Goal: Transaction & Acquisition: Purchase product/service

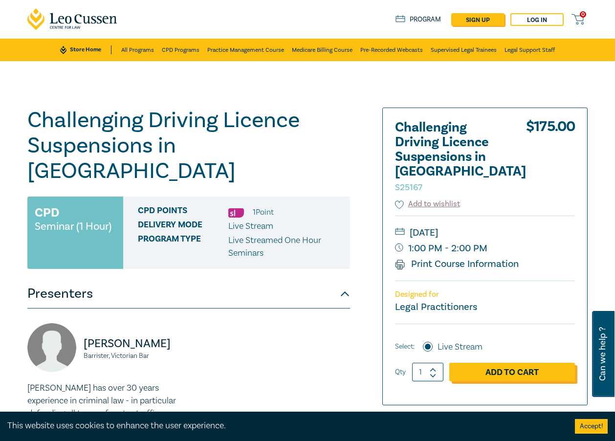
click at [495, 363] on link "Add to Cart" at bounding box center [512, 372] width 126 height 19
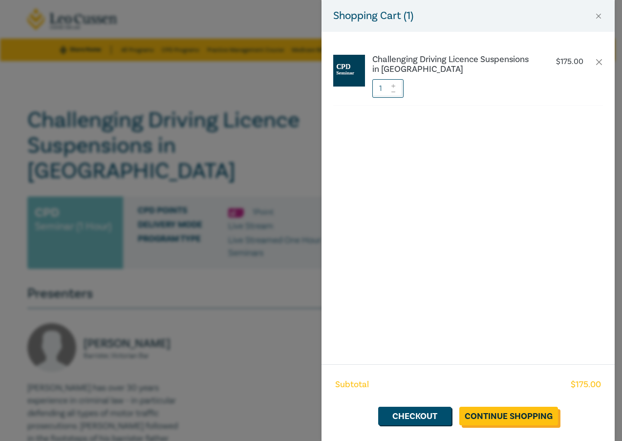
click at [481, 414] on link "Continue Shopping" at bounding box center [509, 416] width 99 height 19
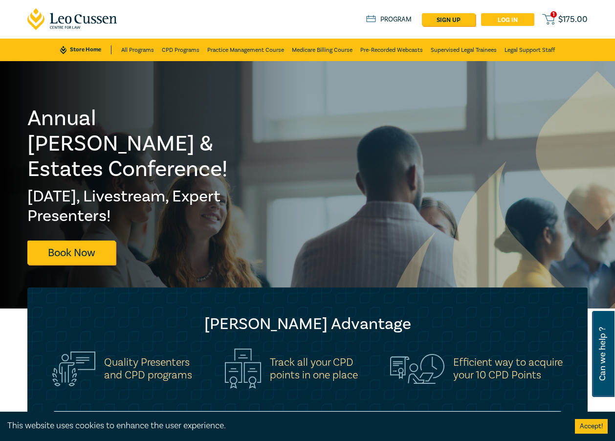
click at [515, 20] on link "Log in" at bounding box center [507, 19] width 53 height 13
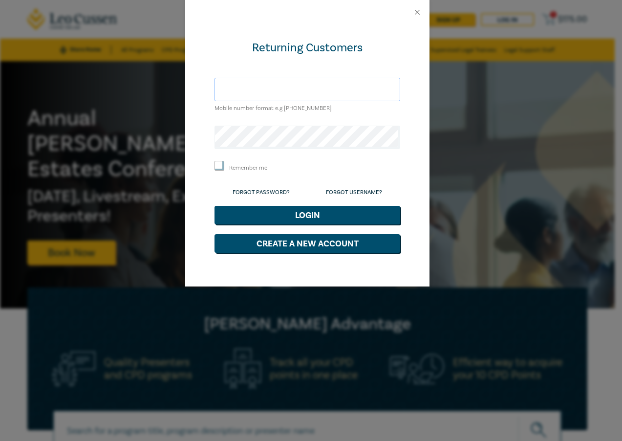
click at [260, 93] on input "text" at bounding box center [308, 89] width 186 height 23
click at [414, 15] on button "Close" at bounding box center [417, 12] width 9 height 9
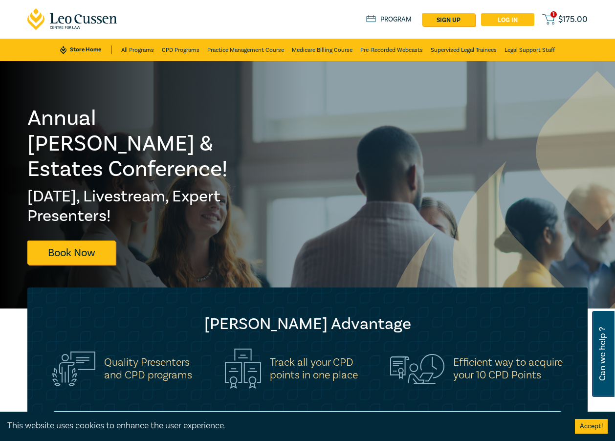
click at [502, 18] on link "Log in" at bounding box center [507, 19] width 53 height 13
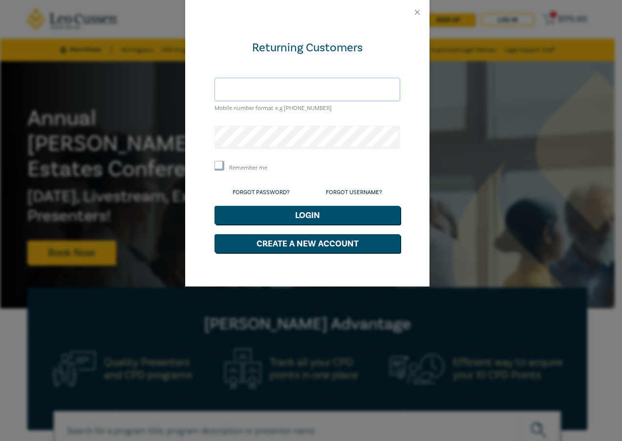
click at [286, 94] on input "text" at bounding box center [308, 89] width 186 height 23
type input "anoja@eminentlawyers.com.au"
click at [424, 15] on div at bounding box center [307, 12] width 244 height 24
click at [416, 9] on button "Close" at bounding box center [417, 12] width 9 height 9
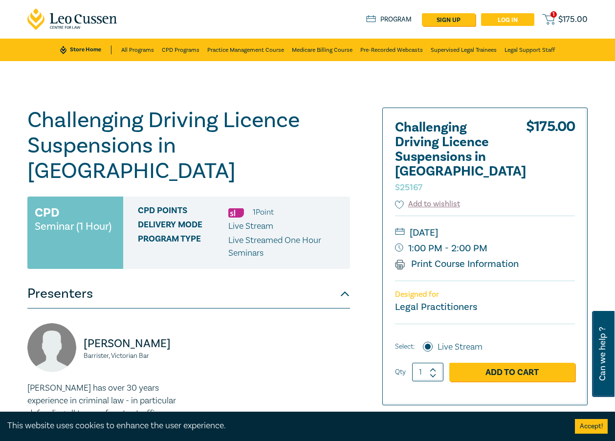
click at [493, 18] on link "Log in" at bounding box center [507, 19] width 53 height 13
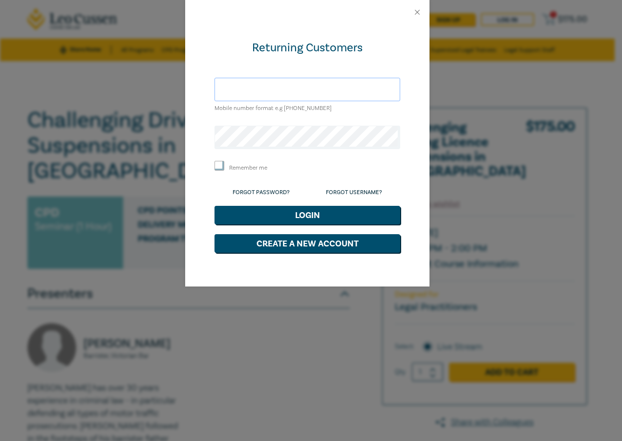
click at [277, 90] on input "text" at bounding box center [308, 89] width 186 height 23
type input "anoja@eminentlawyers.com.au"
click at [267, 190] on link "Forgot Password?" at bounding box center [261, 192] width 57 height 7
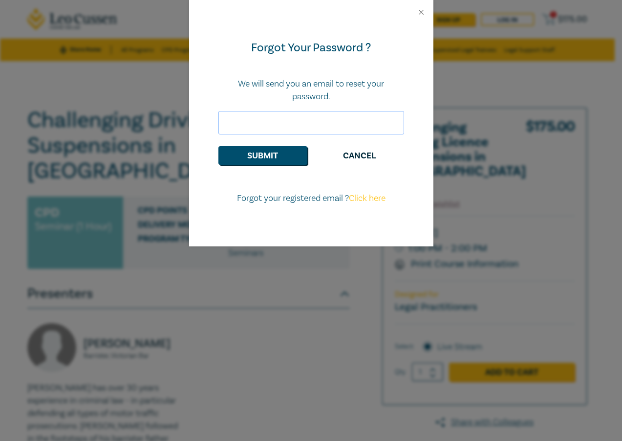
click at [288, 119] on input "email" at bounding box center [312, 122] width 186 height 23
type input "anoja@eminentlawyers.com.au"
click at [275, 161] on button "Submit" at bounding box center [263, 155] width 89 height 19
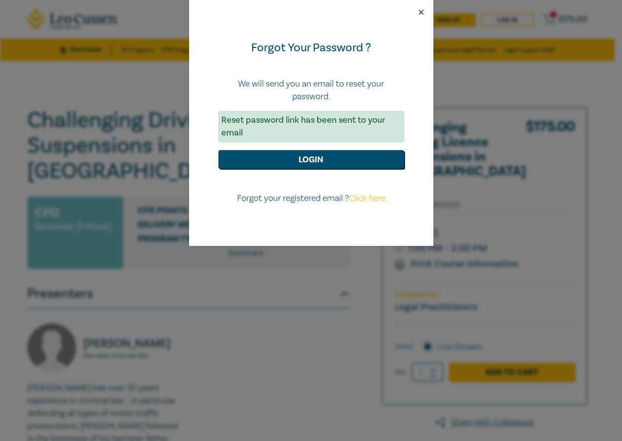
click at [423, 8] on button "Close" at bounding box center [421, 12] width 9 height 9
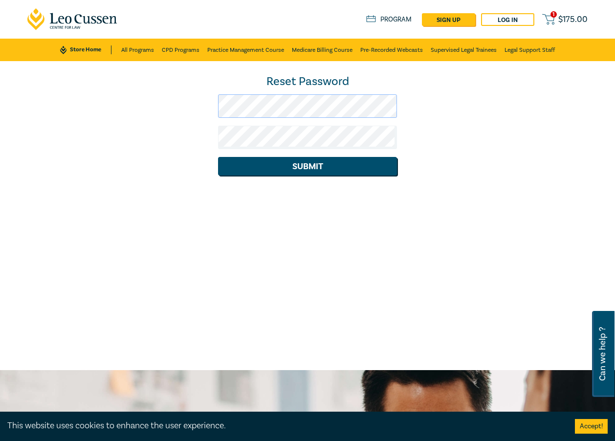
click at [169, 100] on div "Reset Password Submit" at bounding box center [308, 125] width 572 height 102
click at [212, 136] on div "Reset Password Submit" at bounding box center [308, 125] width 572 height 102
click at [176, 108] on div "Reset Password Submit" at bounding box center [308, 125] width 572 height 102
click at [280, 158] on button "Submit" at bounding box center [307, 166] width 179 height 19
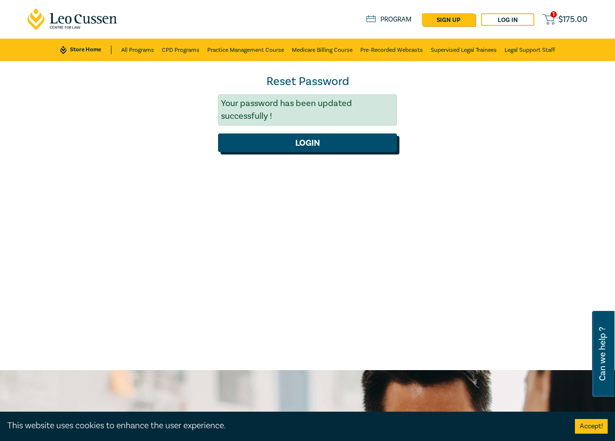
click at [295, 149] on button "Login" at bounding box center [307, 142] width 179 height 19
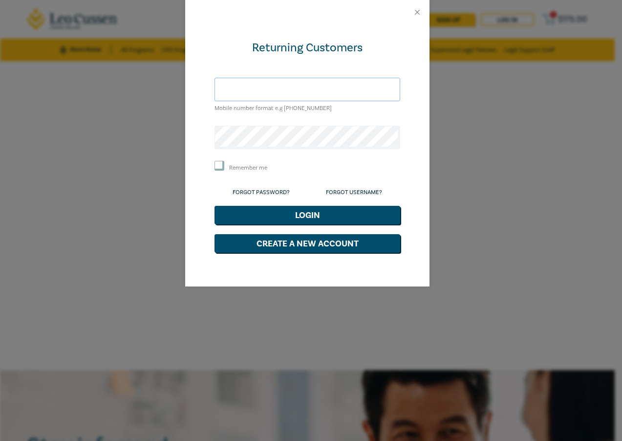
click at [266, 92] on input "text" at bounding box center [308, 89] width 186 height 23
type input "[EMAIL_ADDRESS][DOMAIN_NAME]"
click at [215, 206] on button "Login" at bounding box center [308, 215] width 186 height 19
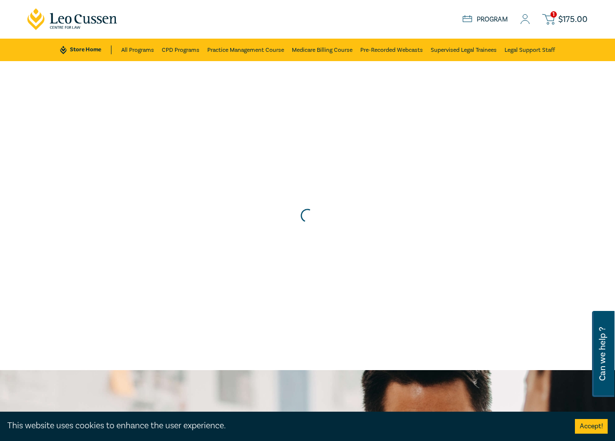
click at [547, 23] on icon at bounding box center [548, 19] width 12 height 12
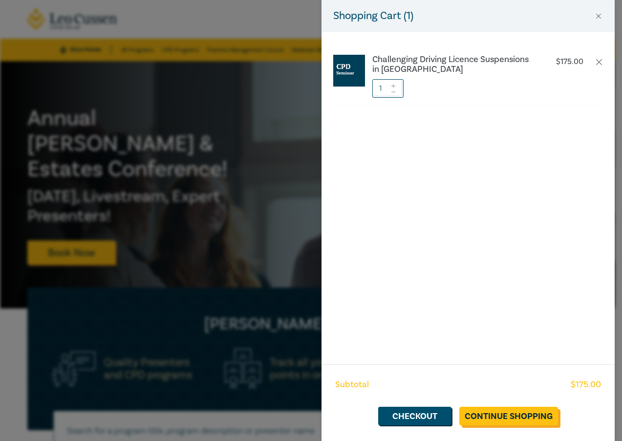
click at [468, 415] on link "Continue Shopping" at bounding box center [509, 416] width 99 height 19
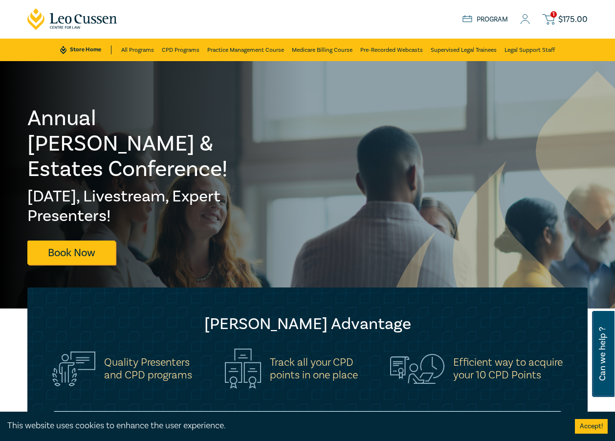
click at [559, 14] on link "1 $ 175.00" at bounding box center [564, 19] width 45 height 12
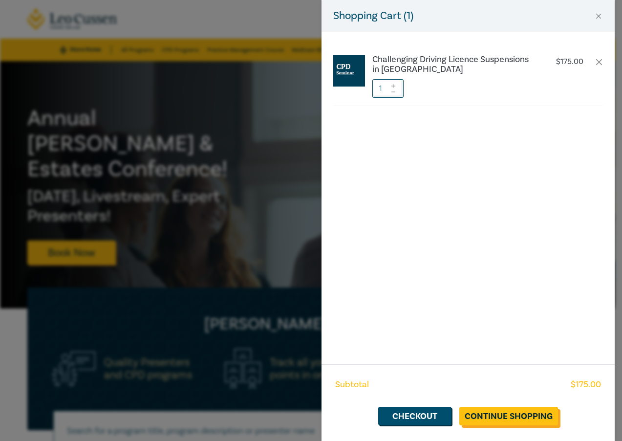
click at [504, 414] on link "Continue Shopping" at bounding box center [509, 416] width 99 height 19
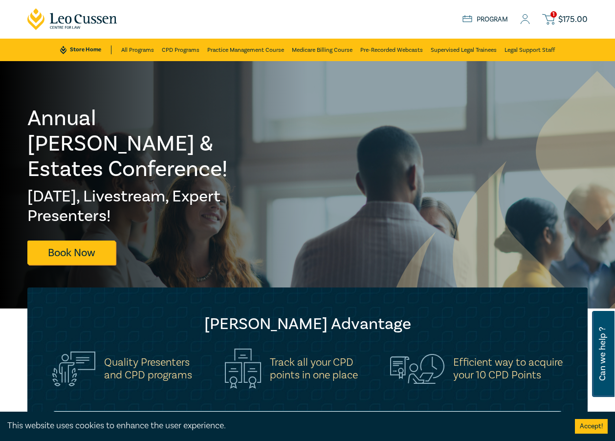
click at [557, 13] on span "1" at bounding box center [553, 14] width 6 height 6
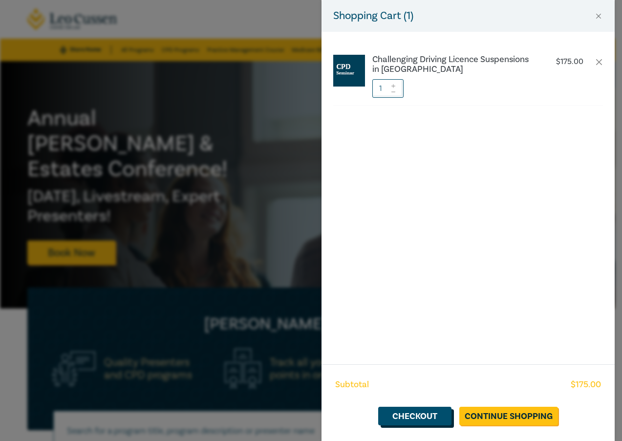
click at [434, 417] on link "Checkout" at bounding box center [414, 416] width 73 height 19
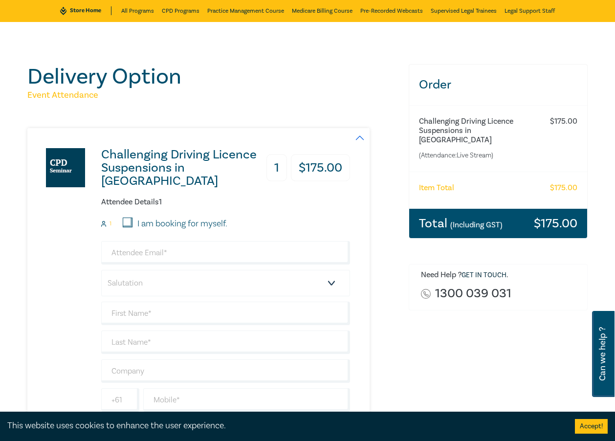
scroll to position [98, 0]
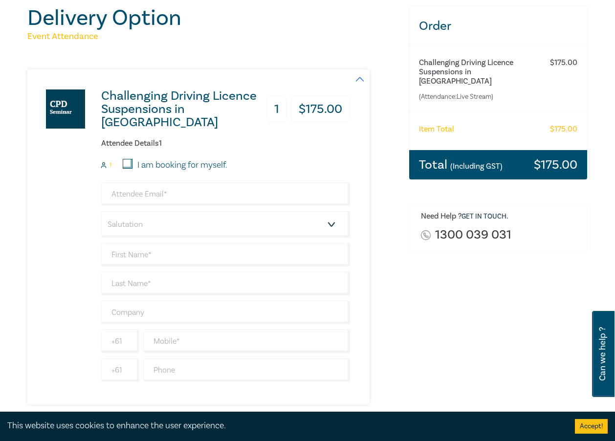
click at [122, 169] on div "I am booking for myself." at bounding box center [169, 165] width 116 height 13
click at [124, 167] on input "I am booking for myself." at bounding box center [128, 164] width 10 height 10
checkbox input "true"
type input "anoja@eminentlawyers.com.au"
type input "anoja"
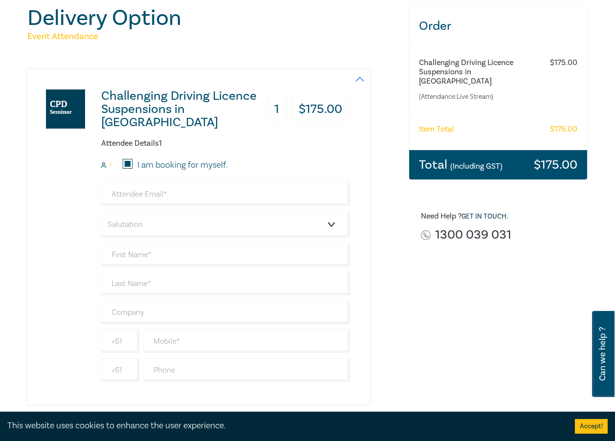
type input "Vithanage"
type input "Eminent Lawyers"
type input "425846377"
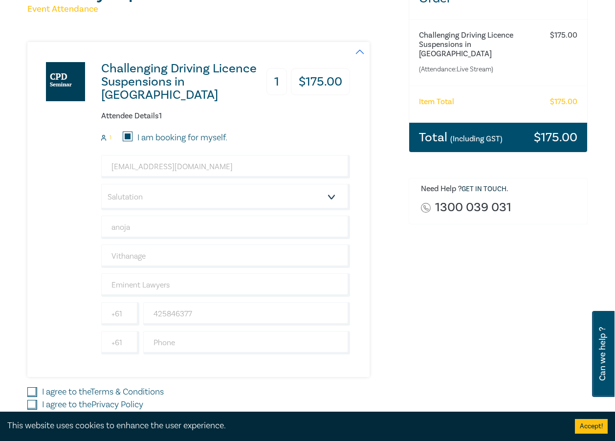
scroll to position [147, 0]
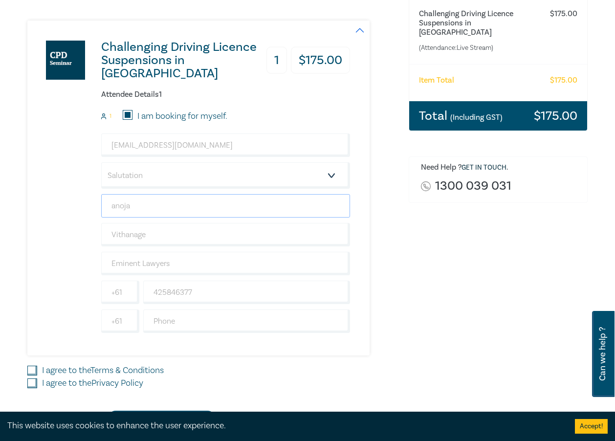
drag, startPoint x: 135, startPoint y: 204, endPoint x: 96, endPoint y: 204, distance: 38.6
click at [96, 204] on div "Challenging Driving Licence Suspensions in Victoria 1 $ 175.00 Attendee Details…" at bounding box center [188, 188] width 323 height 335
type input "Anoja"
click at [79, 207] on div "Challenging Driving Licence Suspensions in Victoria 1 $ 175.00 Attendee Details…" at bounding box center [188, 188] width 323 height 335
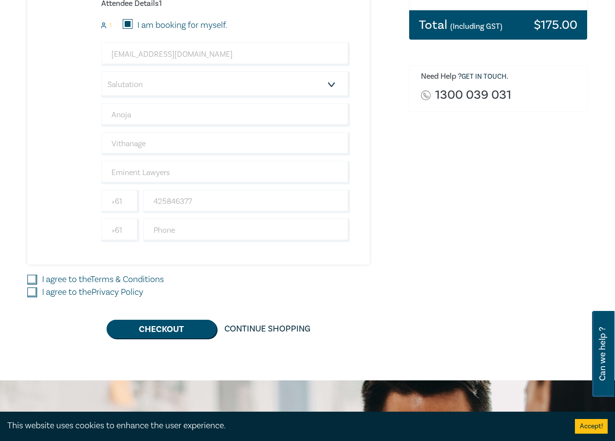
scroll to position [244, 0]
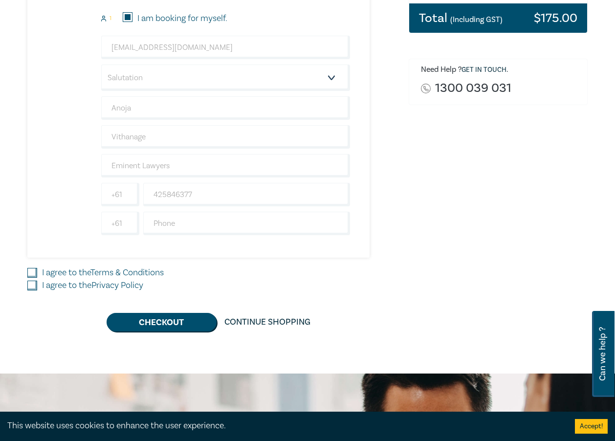
click at [29, 273] on input "I agree to the Terms & Conditions" at bounding box center [32, 273] width 10 height 10
checkbox input "true"
click at [28, 285] on input "I agree to the Privacy Policy" at bounding box center [32, 286] width 10 height 10
checkbox input "true"
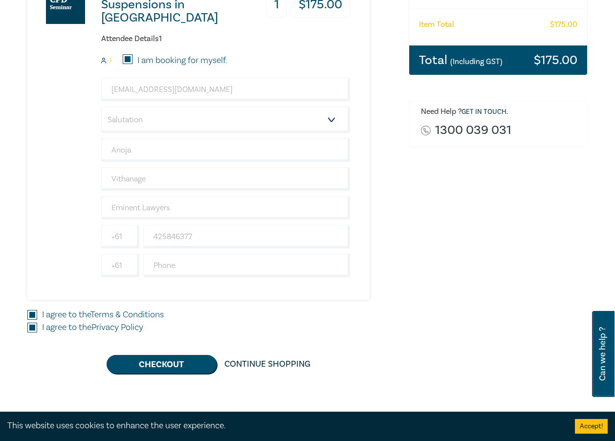
scroll to position [147, 0]
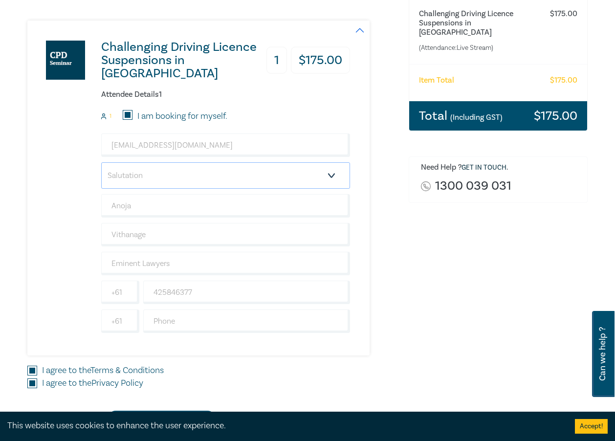
click at [175, 176] on select "Salutation Mr. Mrs. Ms. Miss Dr. Prof. Other" at bounding box center [225, 175] width 249 height 26
select select "Ms."
click at [101, 162] on select "Salutation Mr. Mrs. Ms. Miss Dr. Prof. Other" at bounding box center [225, 175] width 249 height 26
click at [151, 208] on input "Anoja" at bounding box center [225, 205] width 249 height 23
type input "A"
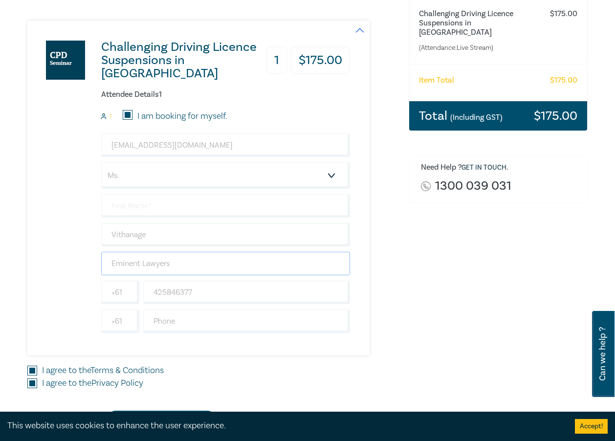
click at [349, 274] on input "Eminent Lawyers" at bounding box center [225, 263] width 249 height 23
click at [154, 198] on input "text" at bounding box center [225, 205] width 249 height 23
type input "Anoja"
click at [377, 237] on div "Challenging Driving Licence Suspensions in Victoria 1 $ 175.00 Attendee Details…" at bounding box center [212, 188] width 370 height 335
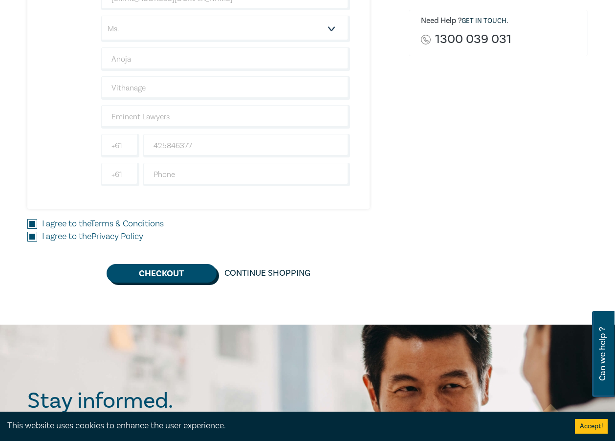
click at [170, 270] on button "Checkout" at bounding box center [162, 273] width 110 height 19
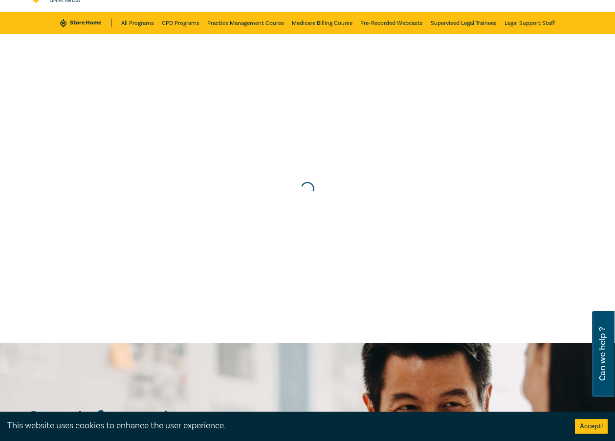
scroll to position [0, 0]
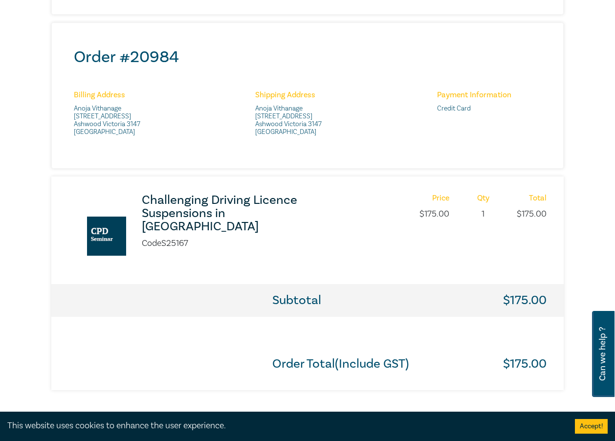
scroll to position [342, 0]
click at [168, 213] on h3 "Challenging Driving Licence Suspensions in [GEOGRAPHIC_DATA]" at bounding box center [240, 213] width 197 height 40
